Goal: Transaction & Acquisition: Subscribe to service/newsletter

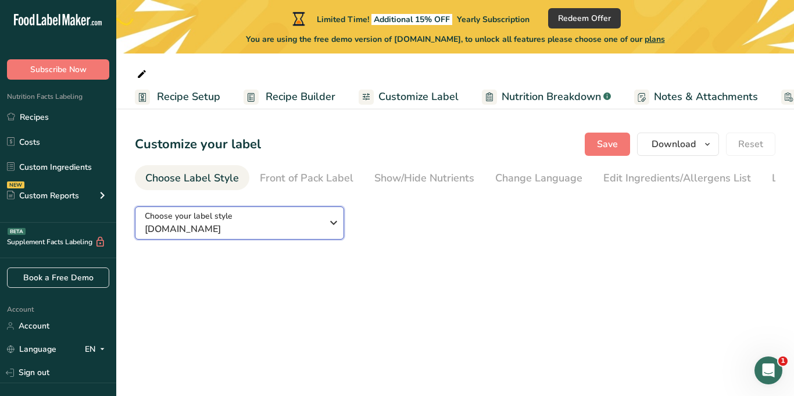
click at [329, 233] on icon "button" at bounding box center [334, 222] width 14 height 21
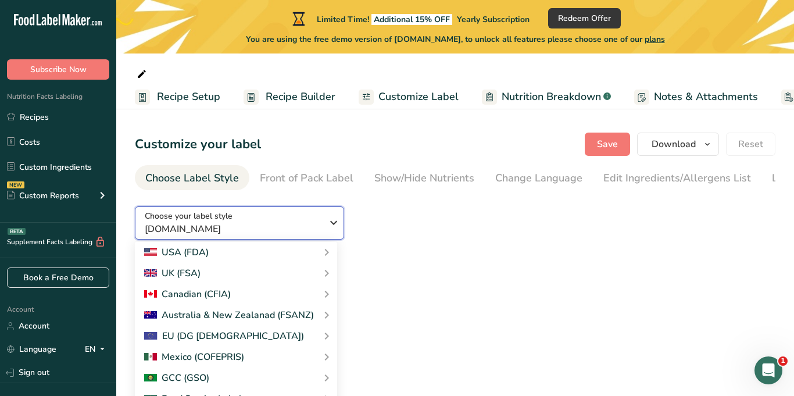
click at [329, 233] on icon "button" at bounding box center [334, 222] width 14 height 21
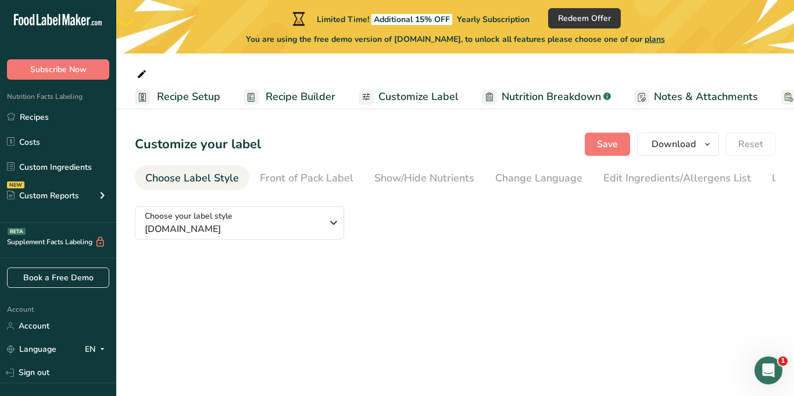
click at [542, 99] on span "Nutrition Breakdown" at bounding box center [551, 97] width 99 height 16
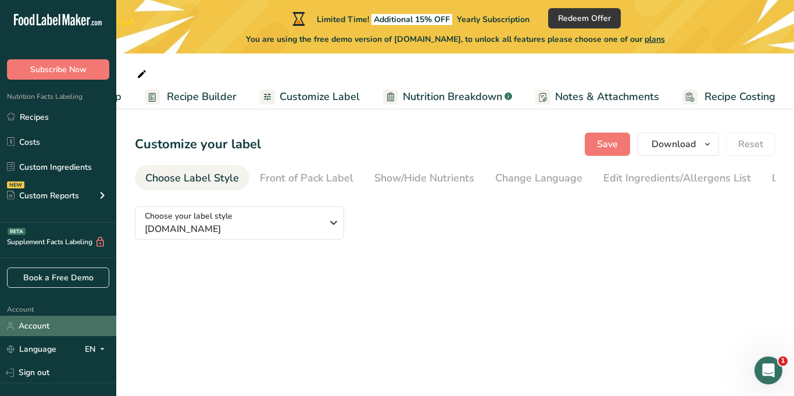
click at [45, 326] on link "Account" at bounding box center [58, 326] width 116 height 20
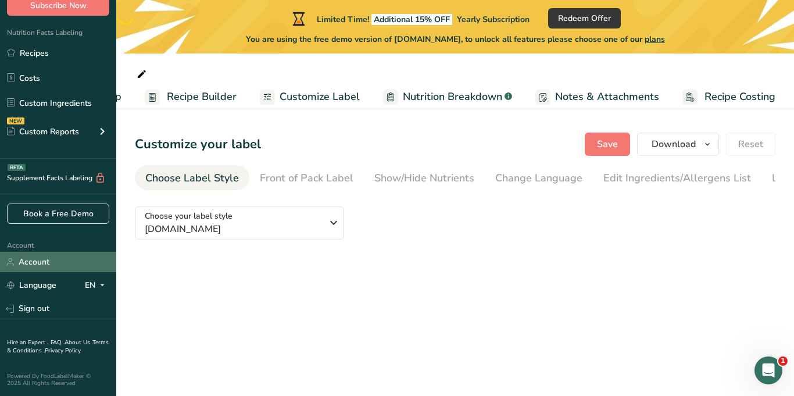
click at [34, 260] on link "Account" at bounding box center [58, 262] width 116 height 20
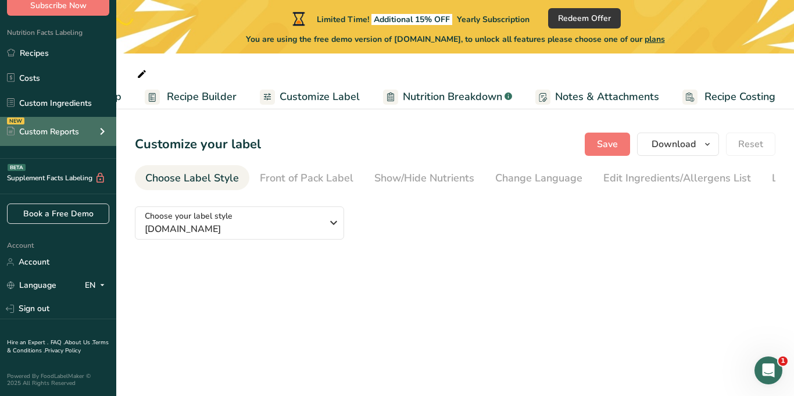
scroll to position [0, 0]
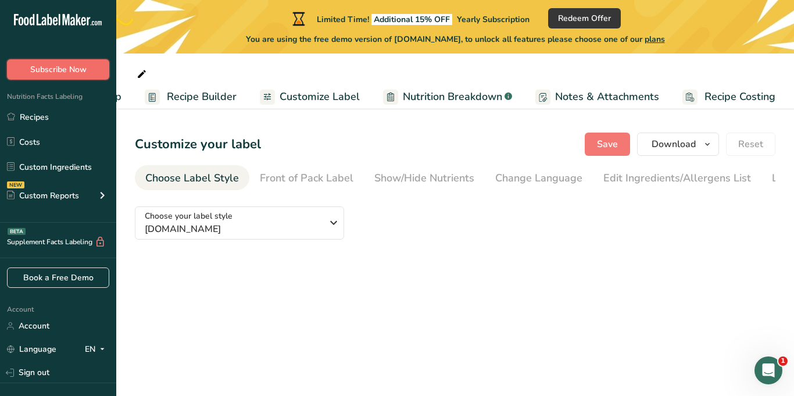
click at [52, 68] on span "Subscribe Now" at bounding box center [58, 69] width 56 height 12
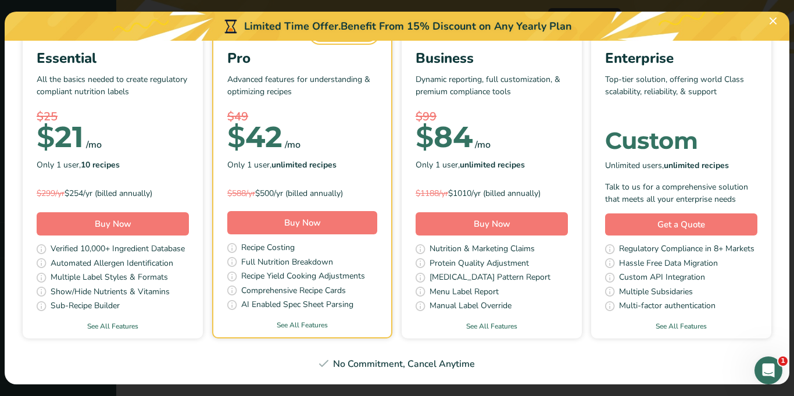
scroll to position [100, 0]
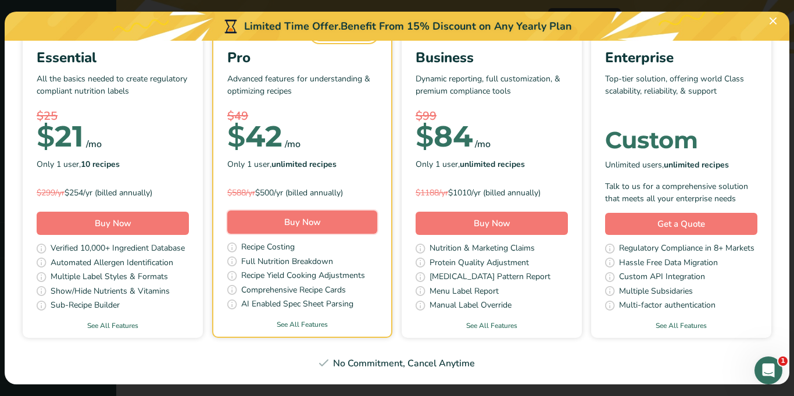
click at [299, 227] on span "Buy Now" at bounding box center [302, 222] width 37 height 12
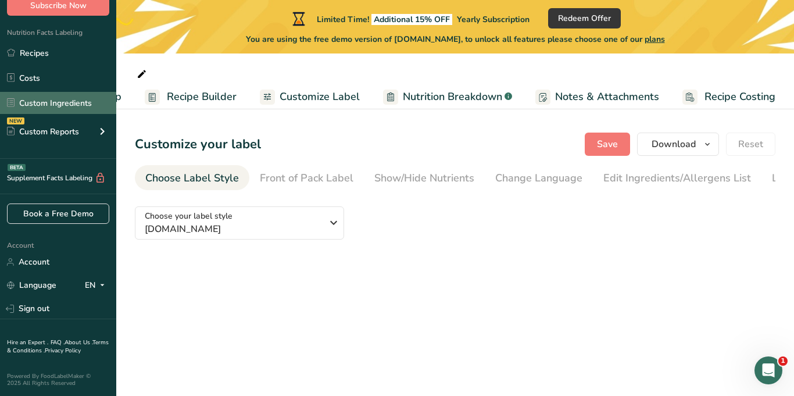
scroll to position [0, 0]
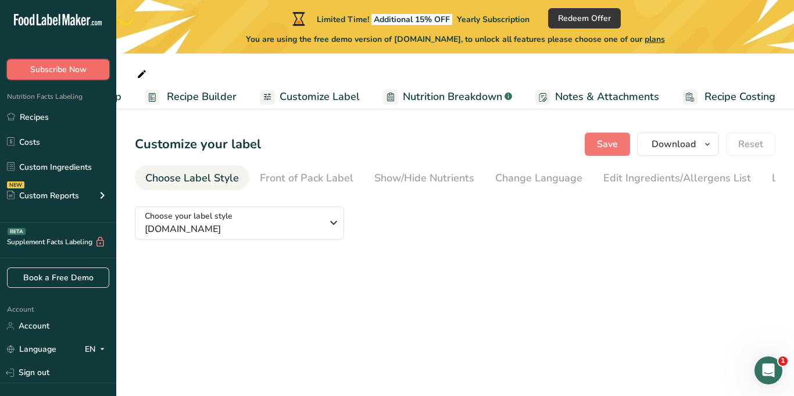
click at [59, 70] on span "Subscribe Now" at bounding box center [58, 69] width 56 height 12
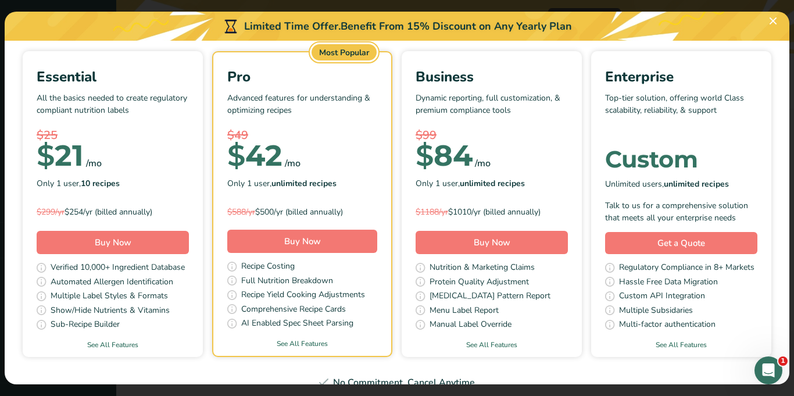
scroll to position [100, 0]
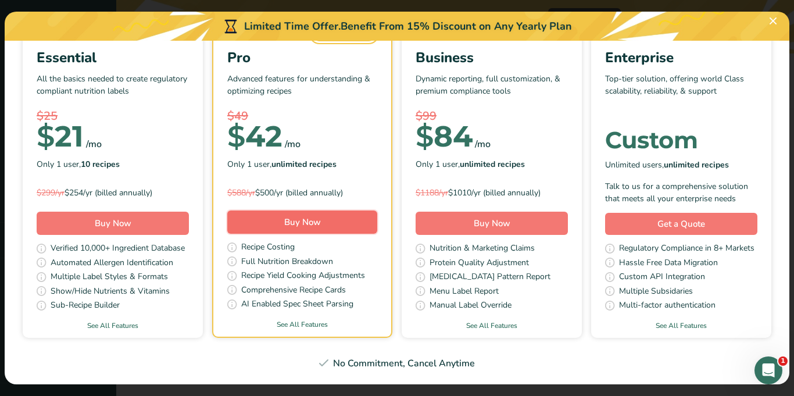
click at [317, 221] on span "Buy Now" at bounding box center [302, 222] width 37 height 12
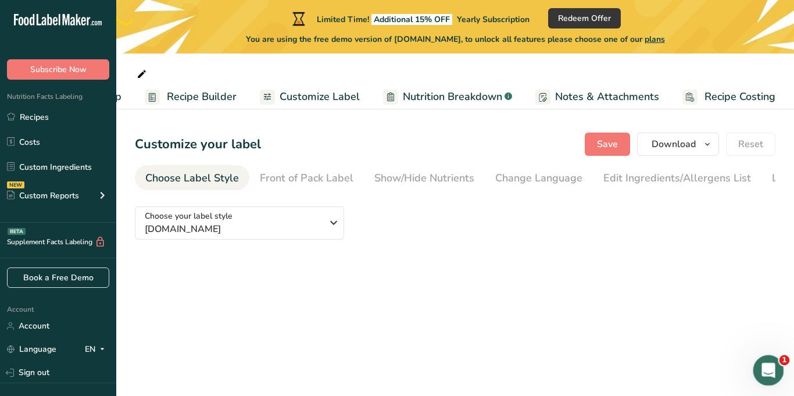
click at [766, 374] on icon "Open Intercom Messenger" at bounding box center [766, 368] width 19 height 19
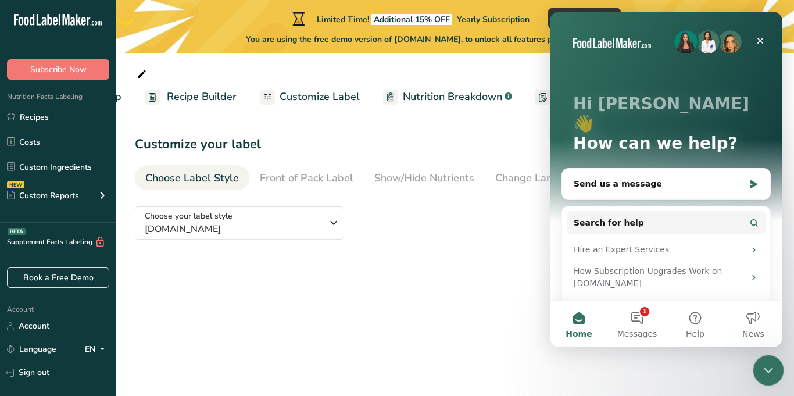
scroll to position [0, 0]
click at [639, 319] on button "1 Messages" at bounding box center [637, 323] width 58 height 46
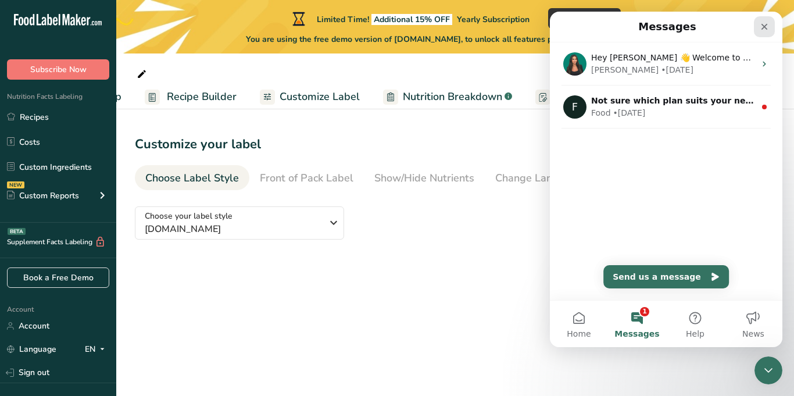
click at [765, 25] on icon "Close" at bounding box center [764, 27] width 6 height 6
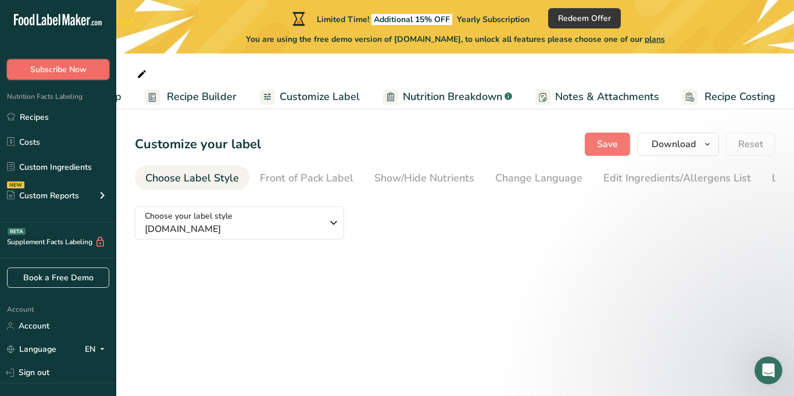
click at [70, 71] on span "Subscribe Now" at bounding box center [58, 69] width 56 height 12
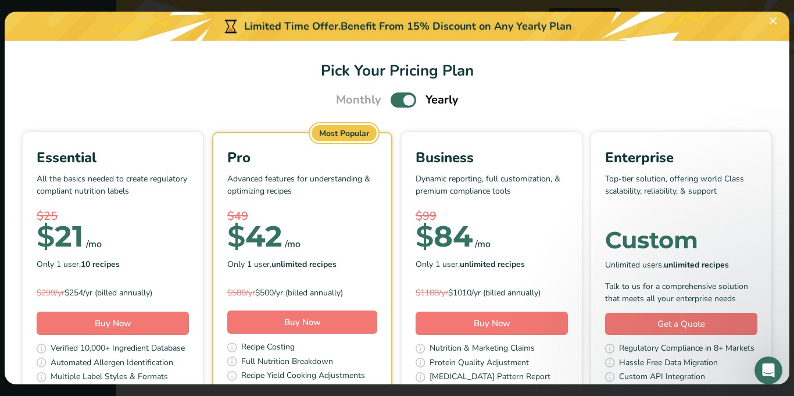
click at [394, 100] on span "Pick Your Pricing Plan Modal" at bounding box center [404, 99] width 26 height 15
click at [394, 100] on input "Pick Your Pricing Plan Modal" at bounding box center [395, 100] width 8 height 8
checkbox input "false"
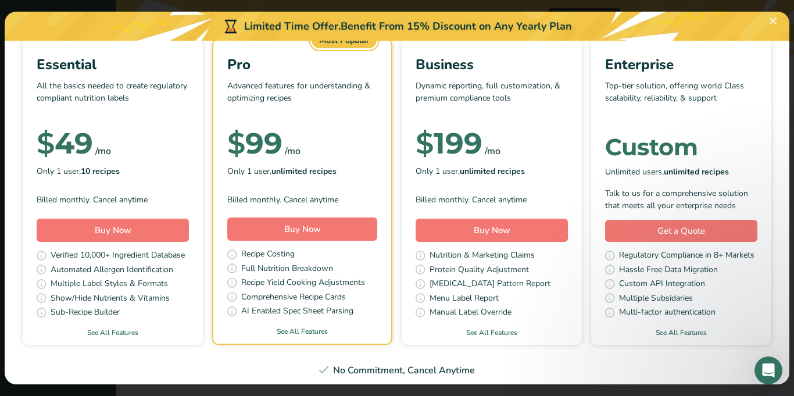
scroll to position [104, 0]
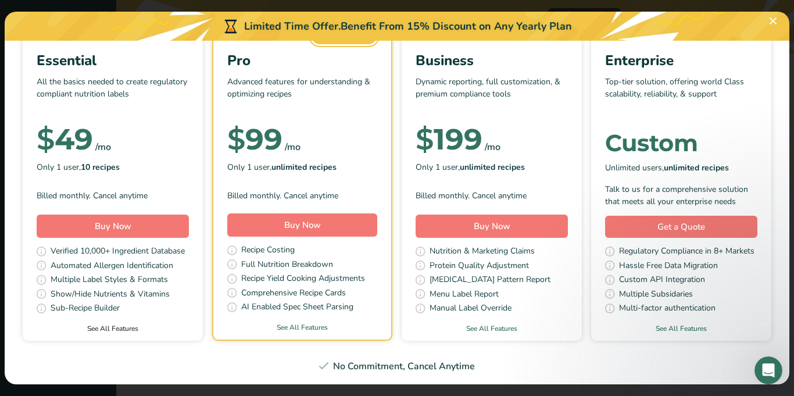
click at [130, 328] on link "See All Features" at bounding box center [113, 328] width 180 height 10
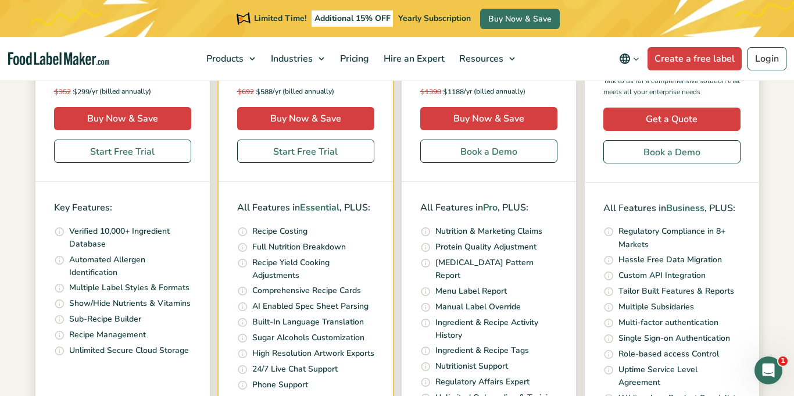
scroll to position [356, 0]
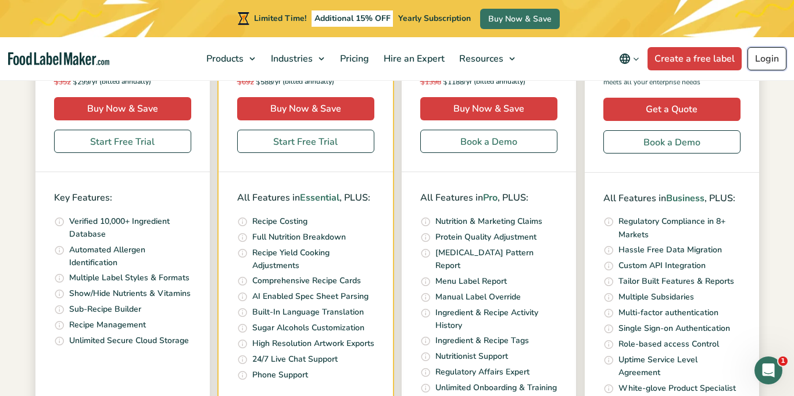
click at [766, 61] on link "Login" at bounding box center [766, 58] width 39 height 23
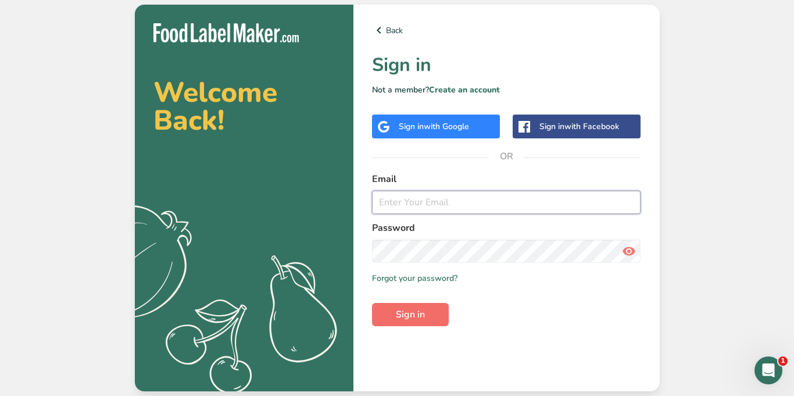
type input "cravingthespice@gmail.com"
click at [421, 317] on span "Sign in" at bounding box center [410, 314] width 29 height 14
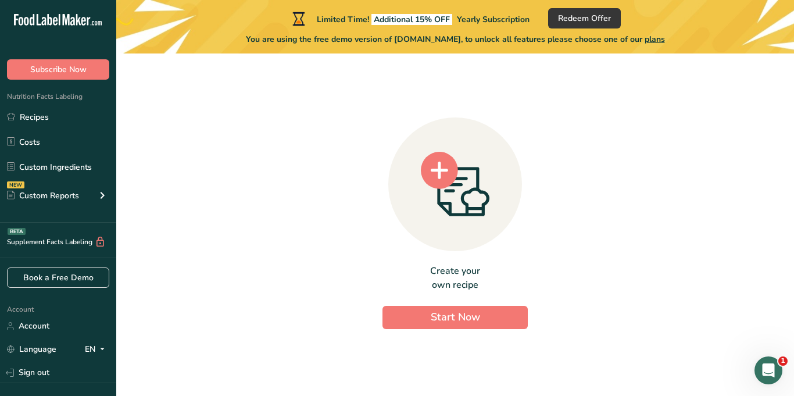
click at [196, 252] on div "Create your own recipe Start Now" at bounding box center [455, 220] width 640 height 314
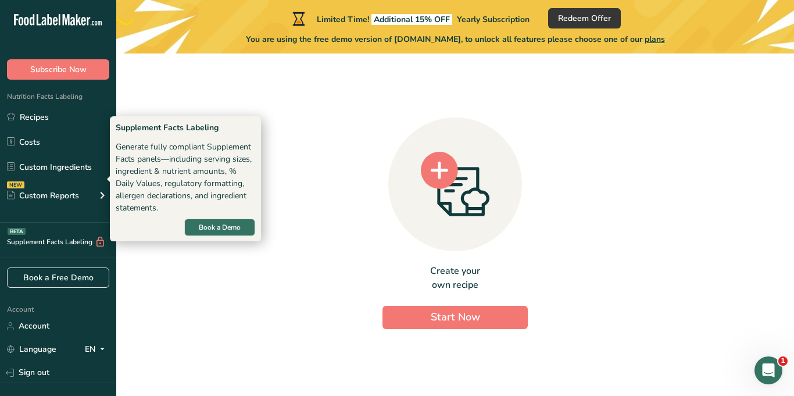
scroll to position [64, 0]
